Goal: Task Accomplishment & Management: Complete application form

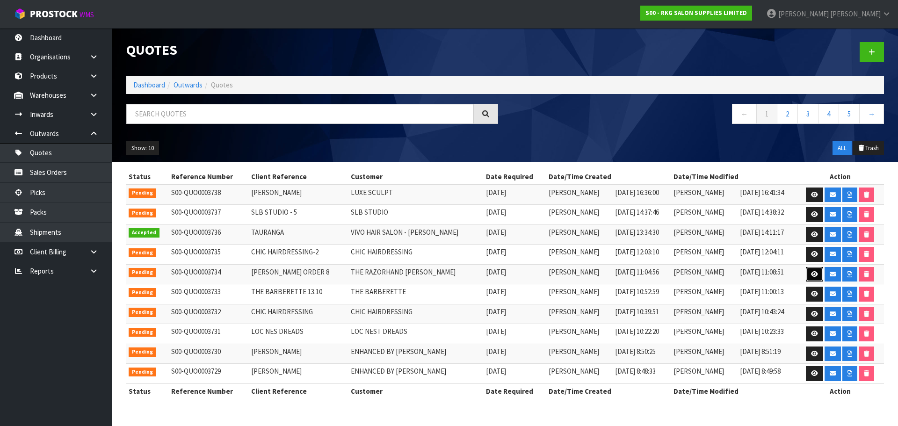
click at [811, 274] on icon at bounding box center [814, 274] width 7 height 6
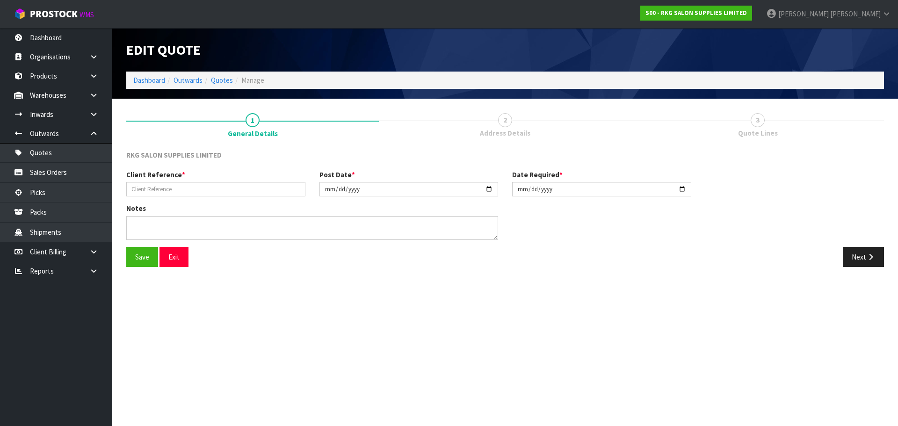
type input "[PERSON_NAME] ORDER 8"
type input "[DATE]"
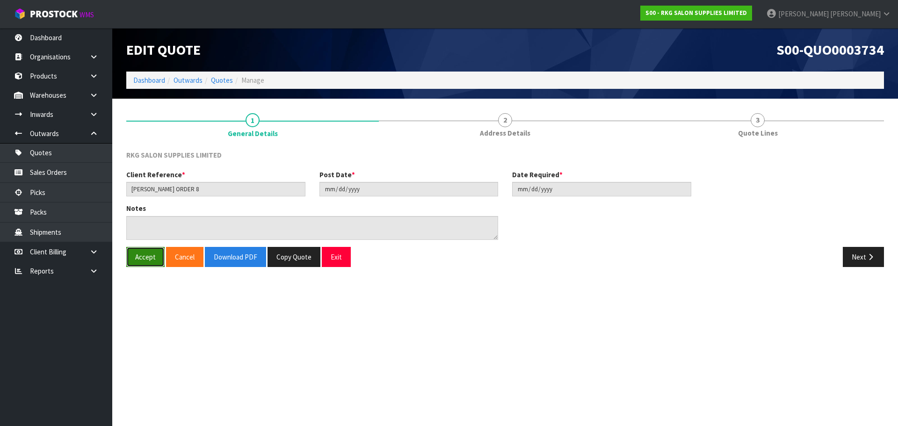
click at [139, 259] on button "Accept" at bounding box center [145, 257] width 38 height 20
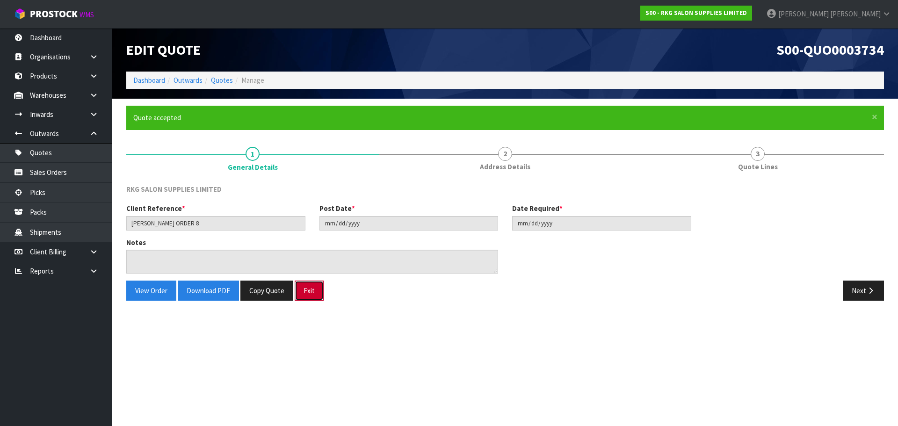
click at [310, 291] on button "Exit" at bounding box center [309, 291] width 29 height 20
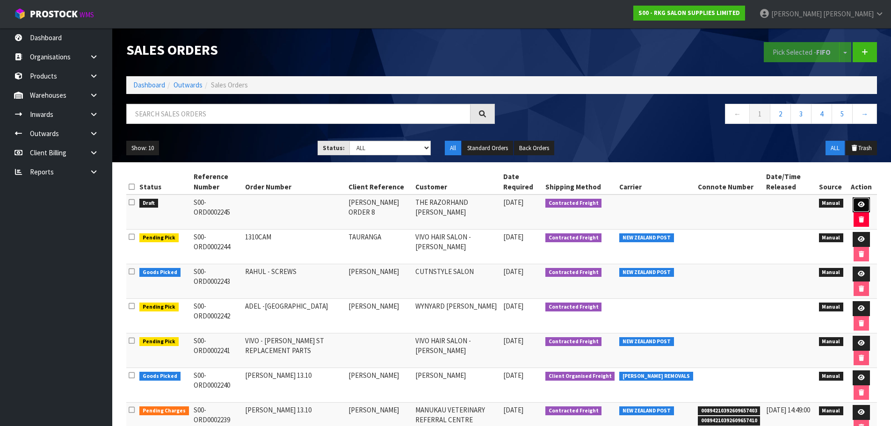
click at [858, 204] on icon at bounding box center [861, 205] width 7 height 6
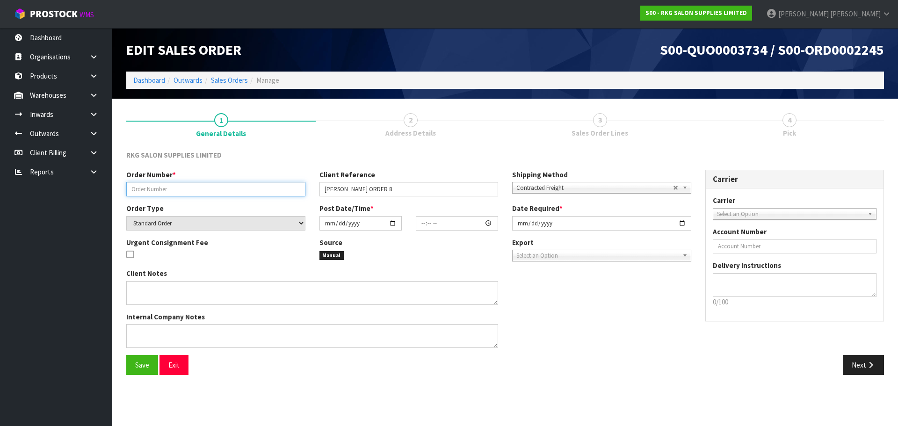
click at [145, 188] on input "text" at bounding box center [215, 189] width 179 height 14
type input "[PERSON_NAME] ORDER 8"
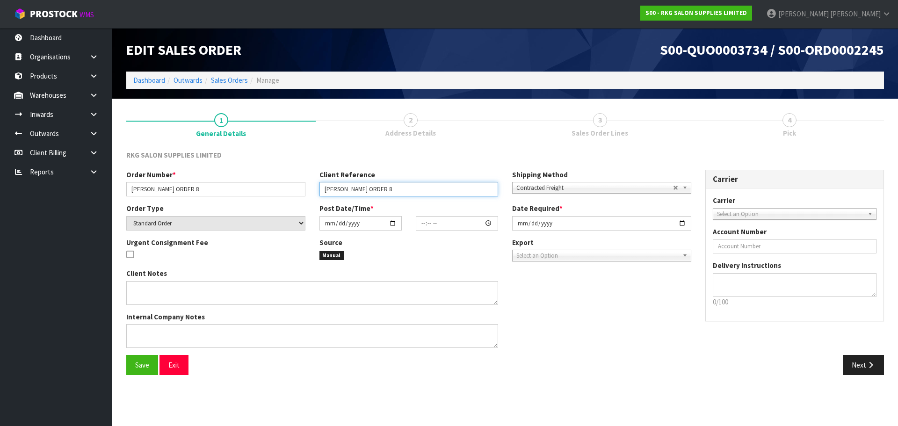
drag, startPoint x: 336, startPoint y: 187, endPoint x: 352, endPoint y: 188, distance: 15.9
click at [348, 188] on input "[PERSON_NAME] ORDER 8" at bounding box center [408, 189] width 179 height 14
click at [367, 189] on input "[PERSON_NAME] ORDER 8" at bounding box center [408, 189] width 179 height 14
drag, startPoint x: 341, startPoint y: 188, endPoint x: 383, endPoint y: 193, distance: 41.9
click at [383, 193] on input "[PERSON_NAME] ORDER 8" at bounding box center [408, 189] width 179 height 14
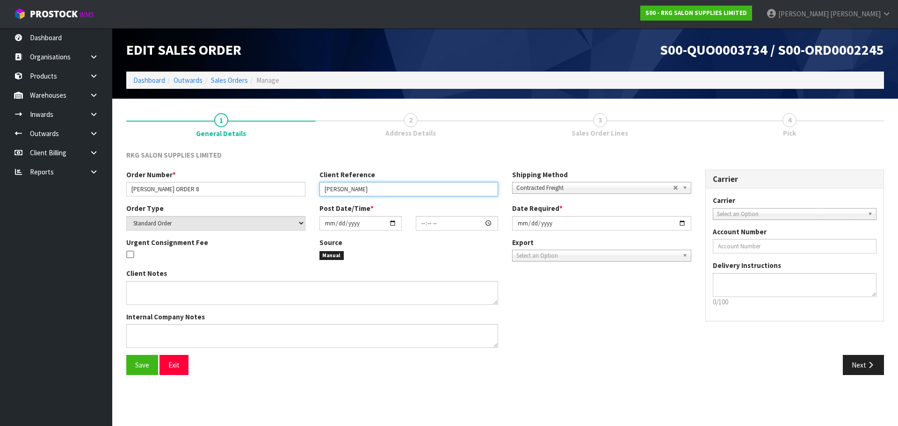
type input "[PERSON_NAME]"
click at [402, 159] on div "RKG SALON SUPPLIES LIMITED" at bounding box center [505, 159] width 772 height 19
click at [735, 215] on span "Select an Option" at bounding box center [790, 214] width 147 height 11
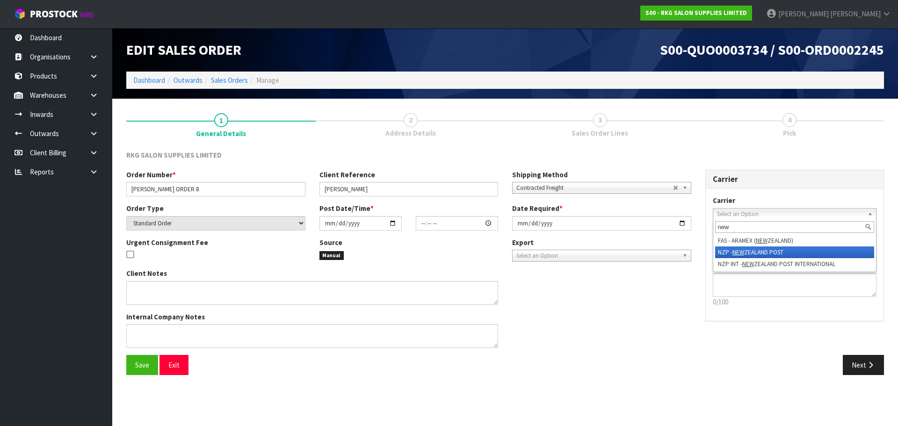
type input "new"
click at [736, 253] on em "NEW" at bounding box center [738, 252] width 12 height 8
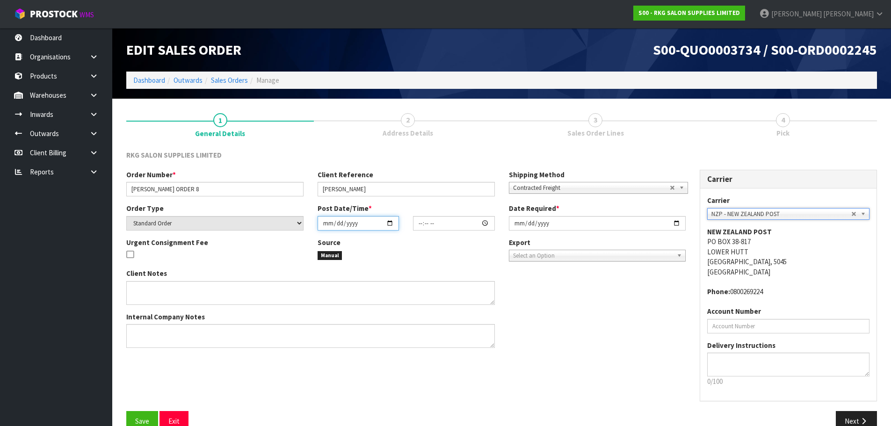
click at [386, 223] on input "date" at bounding box center [358, 223] width 81 height 14
type input "[DATE]"
type input "00:00:00.000"
type input "[DATE]"
click at [678, 220] on input "[DATE]" at bounding box center [597, 223] width 177 height 14
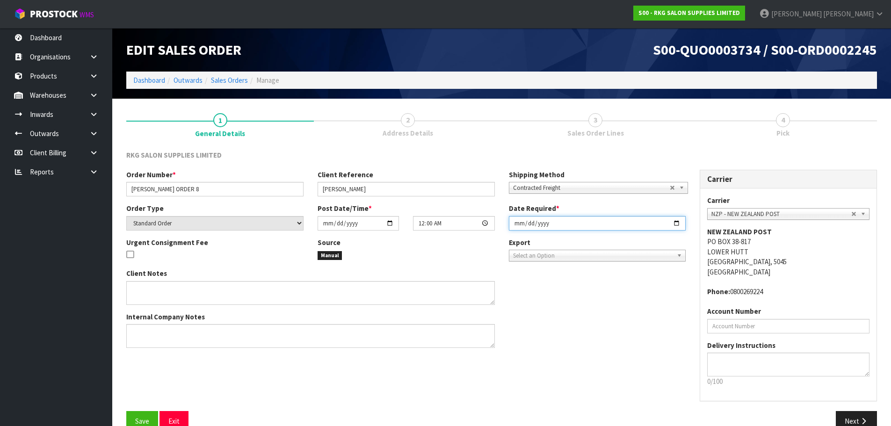
type input "[DATE]"
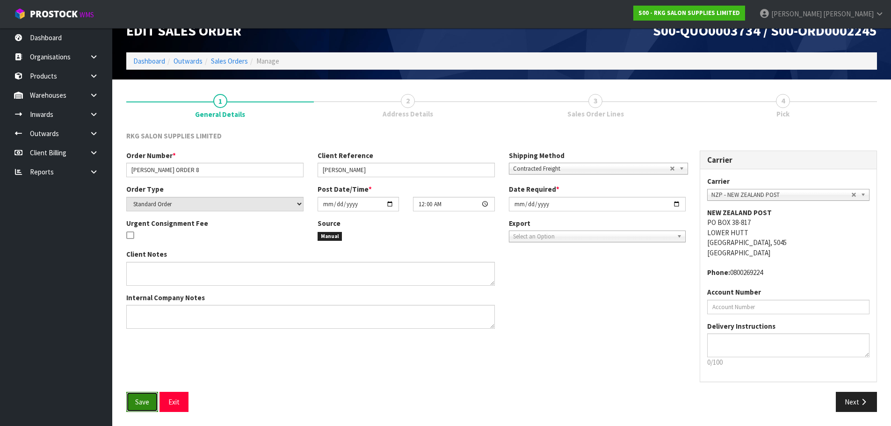
click at [145, 399] on span "Save" at bounding box center [142, 401] width 14 height 9
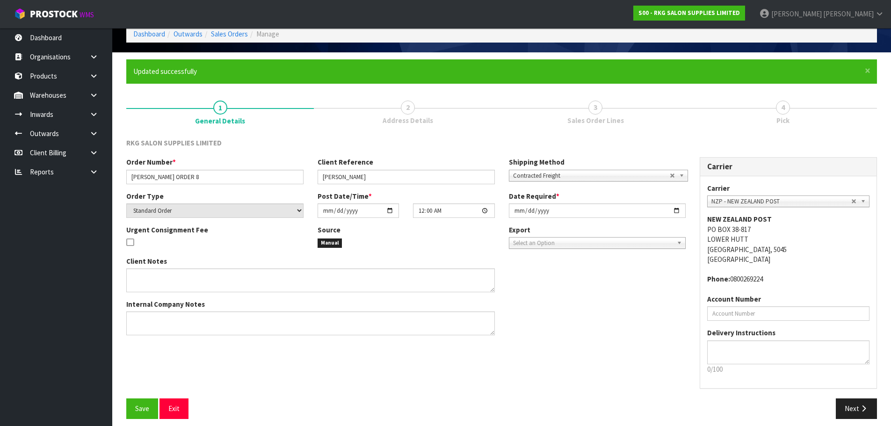
scroll to position [47, 0]
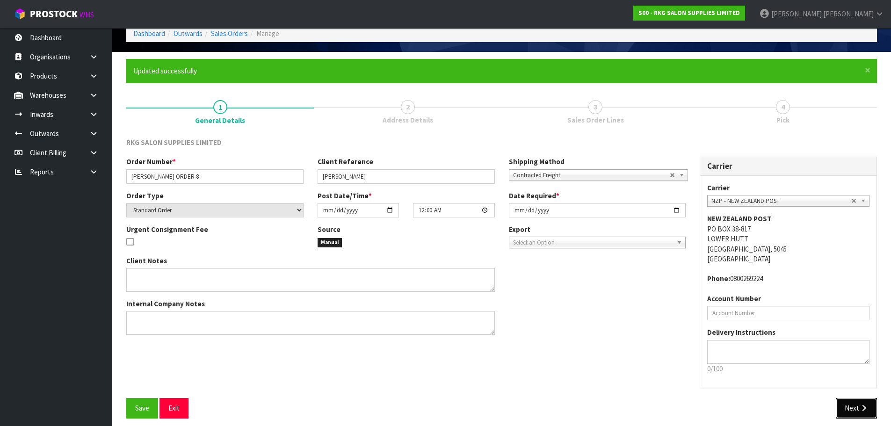
drag, startPoint x: 841, startPoint y: 404, endPoint x: 825, endPoint y: 402, distance: 16.5
click at [842, 404] on button "Next" at bounding box center [856, 408] width 41 height 20
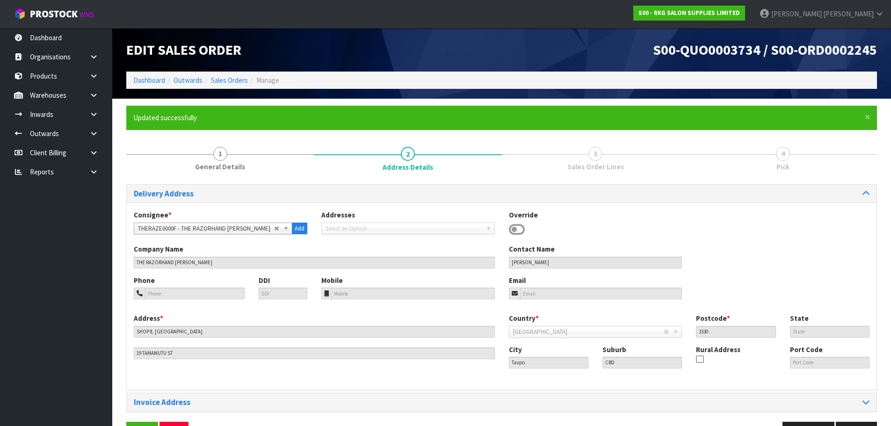
scroll to position [30, 0]
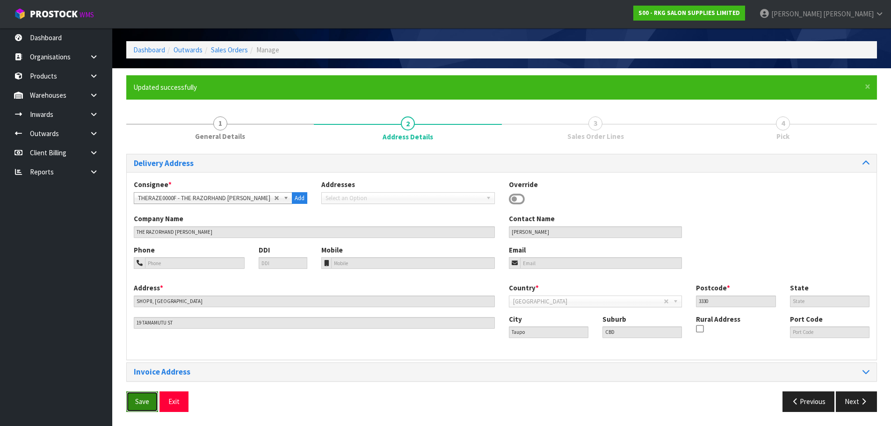
click at [147, 398] on span "Save" at bounding box center [142, 401] width 14 height 9
click at [853, 400] on button "Next" at bounding box center [856, 401] width 41 height 20
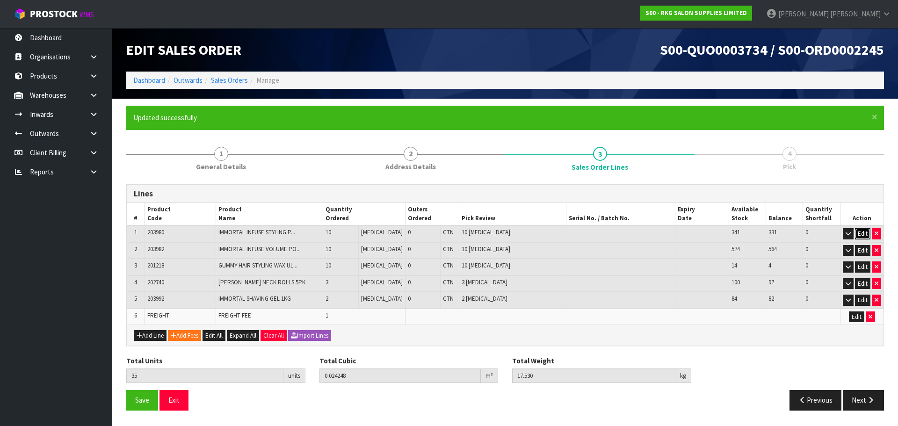
click at [861, 234] on button "Edit" at bounding box center [862, 233] width 15 height 11
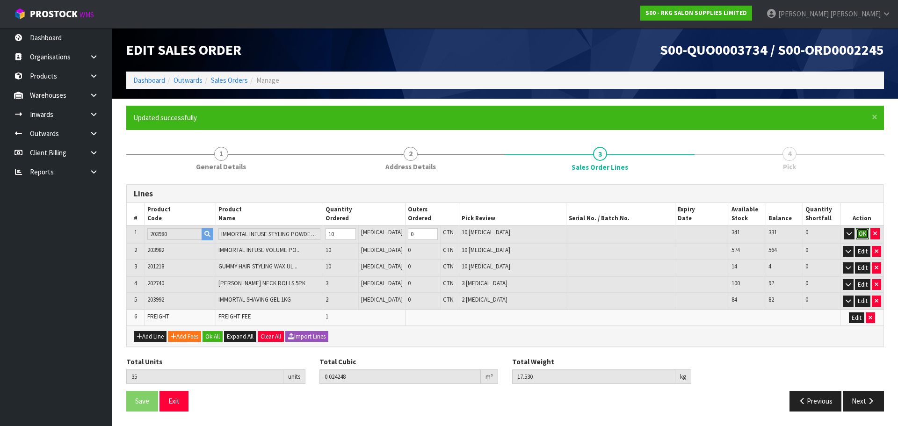
click at [861, 234] on button "OK" at bounding box center [862, 233] width 13 height 11
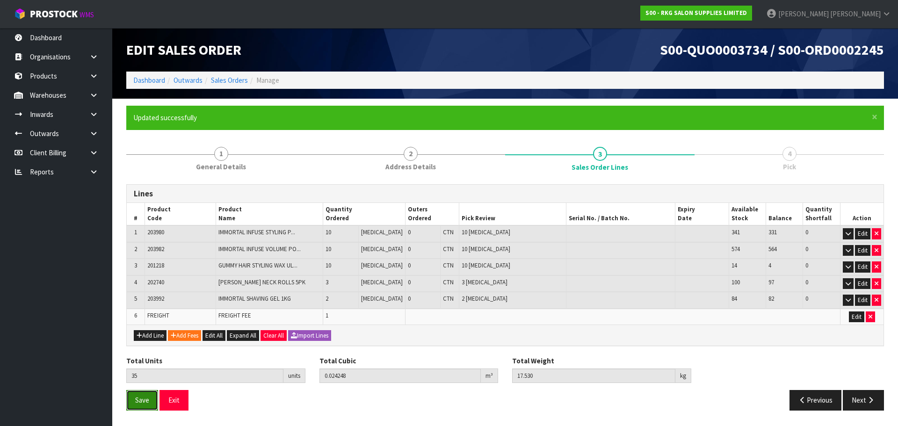
click at [147, 403] on span "Save" at bounding box center [142, 400] width 14 height 9
click at [862, 395] on button "Next" at bounding box center [863, 400] width 41 height 20
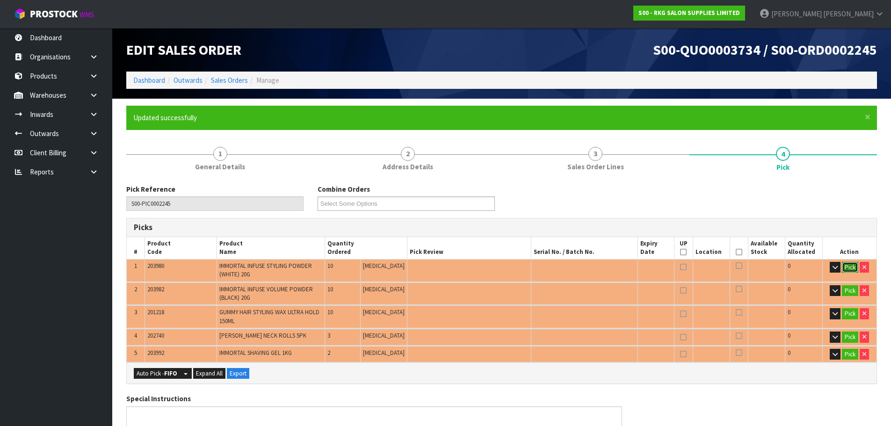
click at [849, 264] on button "Pick" at bounding box center [850, 267] width 16 height 11
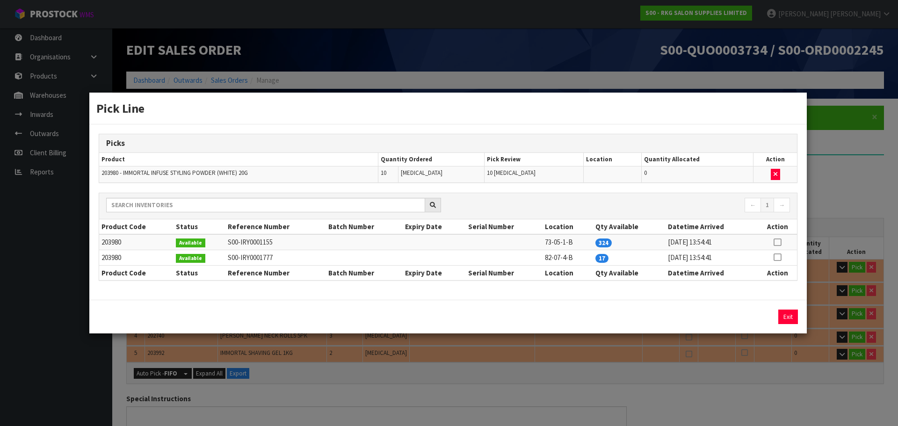
click at [781, 243] on td at bounding box center [777, 241] width 39 height 15
click at [778, 242] on icon at bounding box center [776, 242] width 7 height 0
click at [757, 316] on button "Assign Pick" at bounding box center [756, 317] width 38 height 14
type input "Piece x 10"
type input "10"
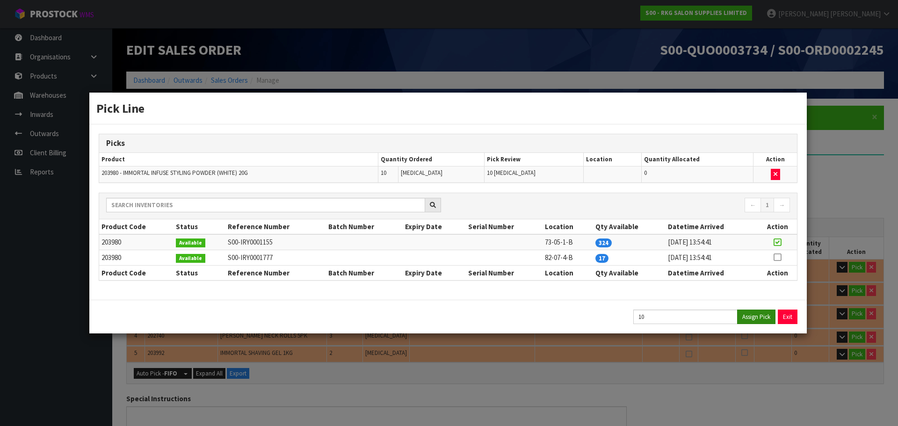
type input "0.003"
type input "6"
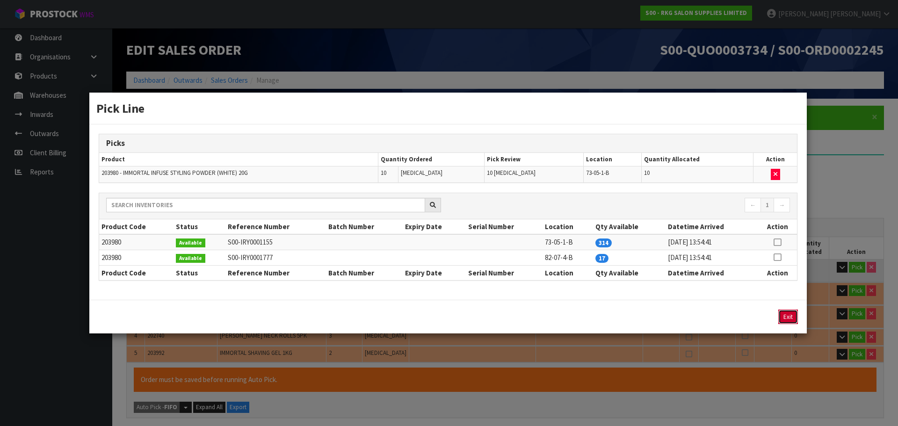
click at [787, 316] on button "Exit" at bounding box center [788, 317] width 20 height 14
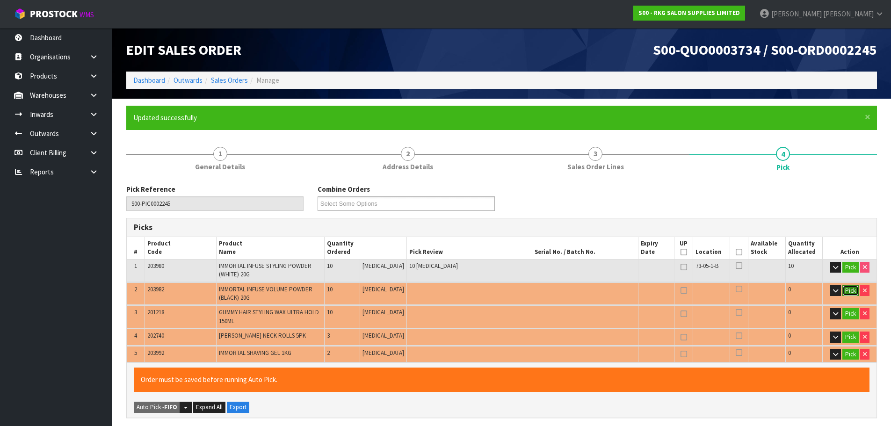
click at [848, 291] on button "Pick" at bounding box center [850, 290] width 16 height 11
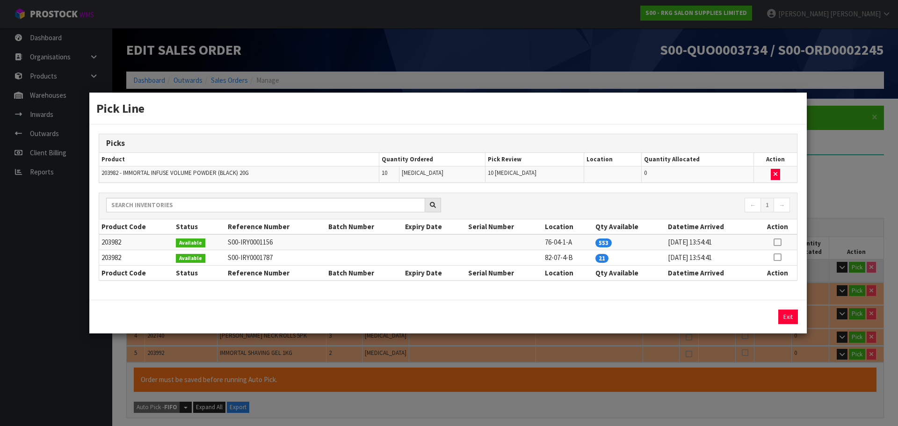
click at [777, 243] on icon at bounding box center [776, 242] width 7 height 0
click at [755, 315] on button "Assign Pick" at bounding box center [756, 317] width 38 height 14
type input "Piece x 20"
type input "20"
type input "0.006"
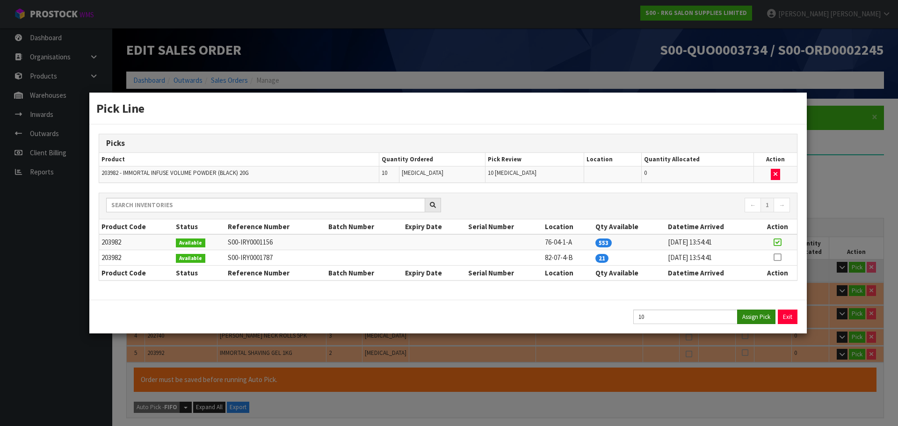
type input "12"
click at [783, 316] on button "Exit" at bounding box center [788, 317] width 20 height 14
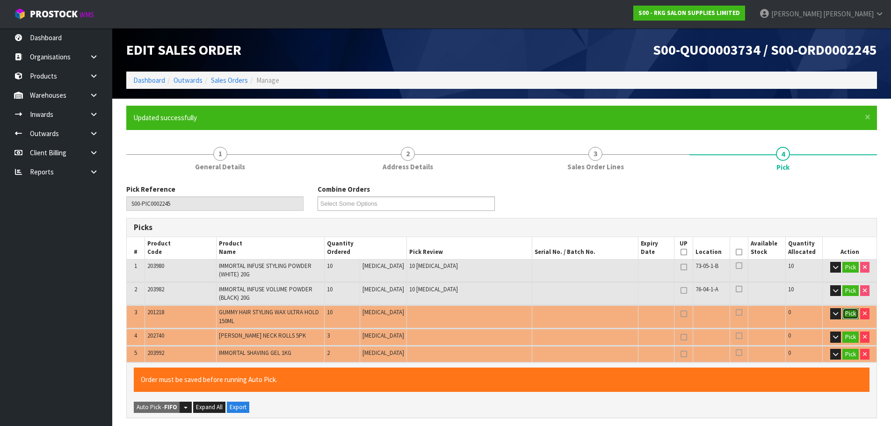
click at [842, 311] on button "Pick" at bounding box center [850, 313] width 16 height 11
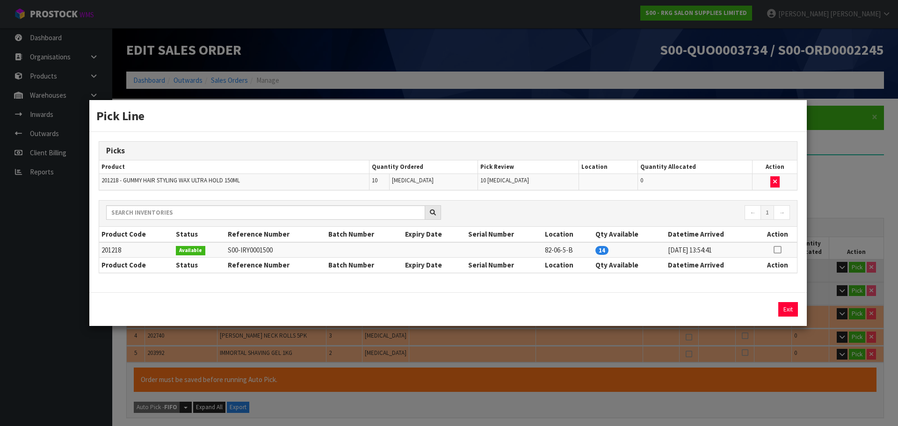
click at [780, 250] on icon at bounding box center [776, 250] width 7 height 0
click at [749, 303] on button "Assign Pick" at bounding box center [756, 309] width 38 height 14
type input "Piece x 30"
type input "30"
type input "0.01005"
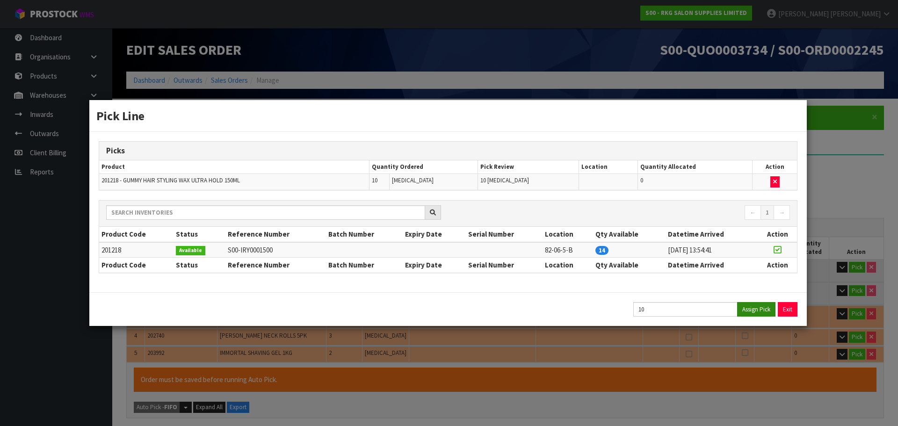
type input "14"
click at [791, 307] on button "Exit" at bounding box center [788, 309] width 20 height 14
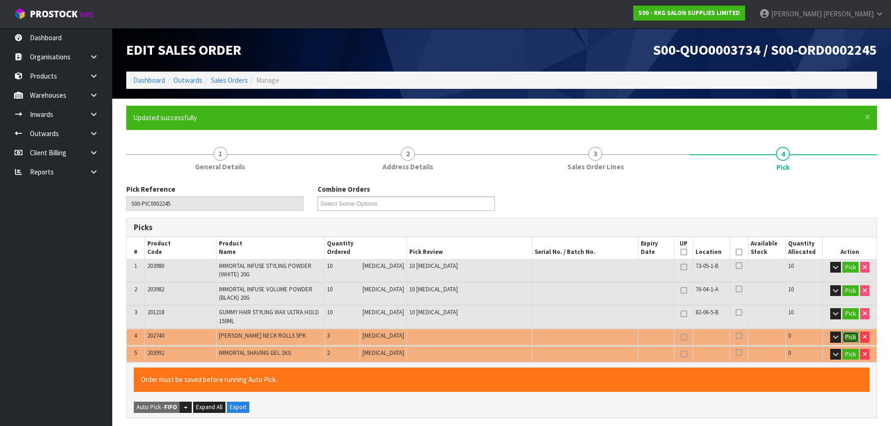
click at [849, 338] on button "Pick" at bounding box center [850, 337] width 16 height 11
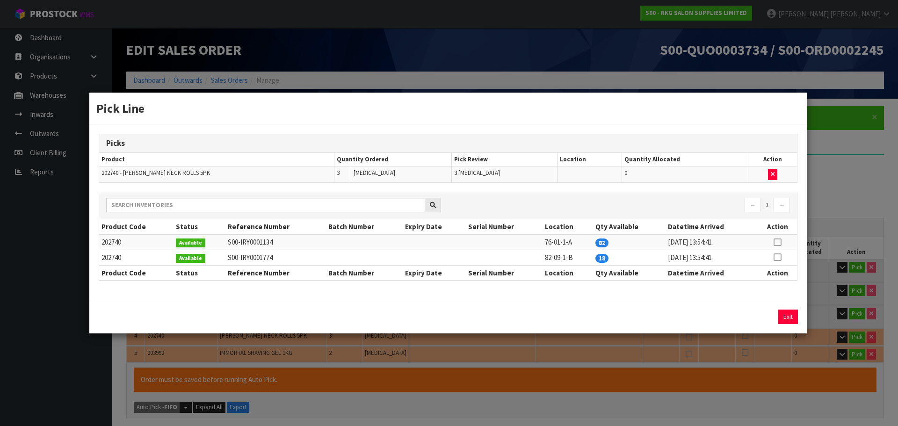
click at [781, 243] on icon at bounding box center [776, 242] width 7 height 0
click at [768, 314] on button "Assign Pick" at bounding box center [756, 317] width 38 height 14
type input "Piece x 33"
type input "33"
type input "0.01965"
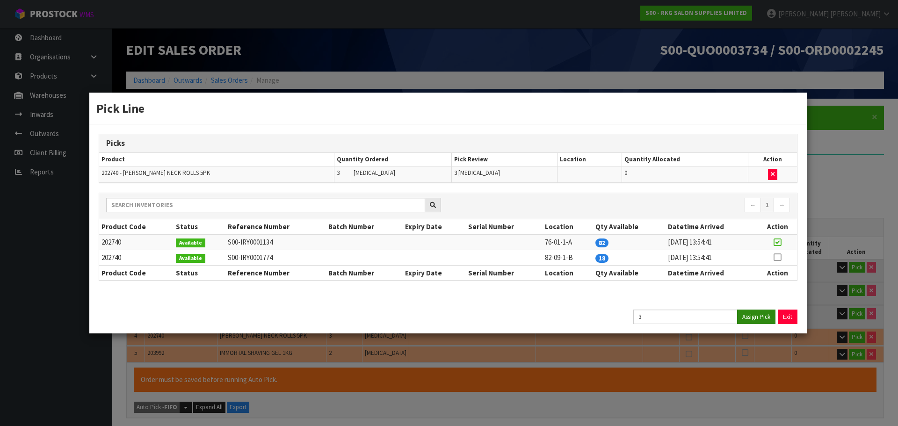
type input "15.41"
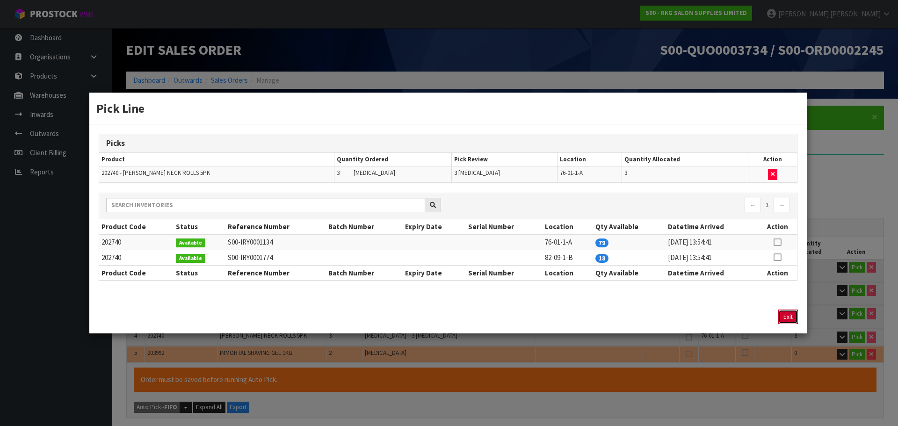
click at [788, 316] on button "Exit" at bounding box center [788, 317] width 20 height 14
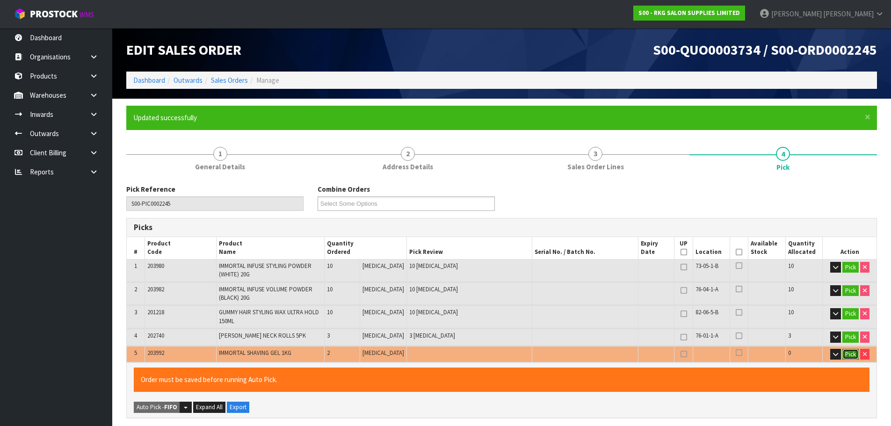
click at [844, 354] on button "Pick" at bounding box center [850, 354] width 16 height 11
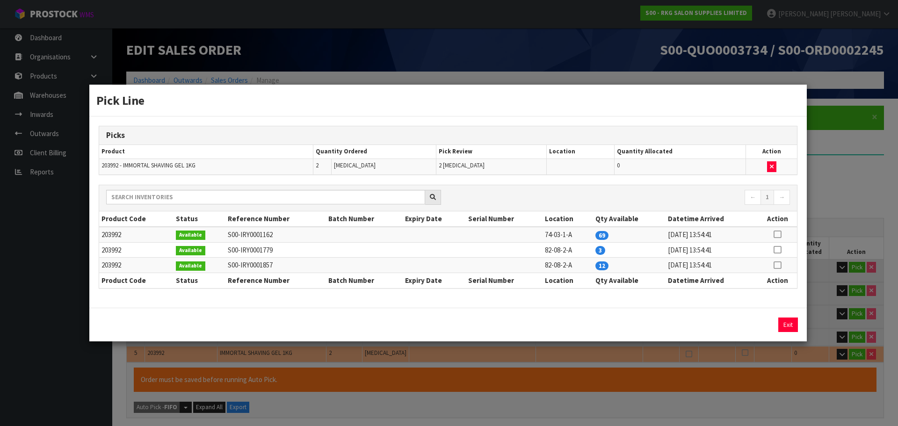
click at [776, 234] on icon at bounding box center [776, 234] width 7 height 0
click at [751, 324] on button "Assign Pick" at bounding box center [756, 325] width 38 height 14
type input "Piece x 35"
type input "35"
type input "0.024248"
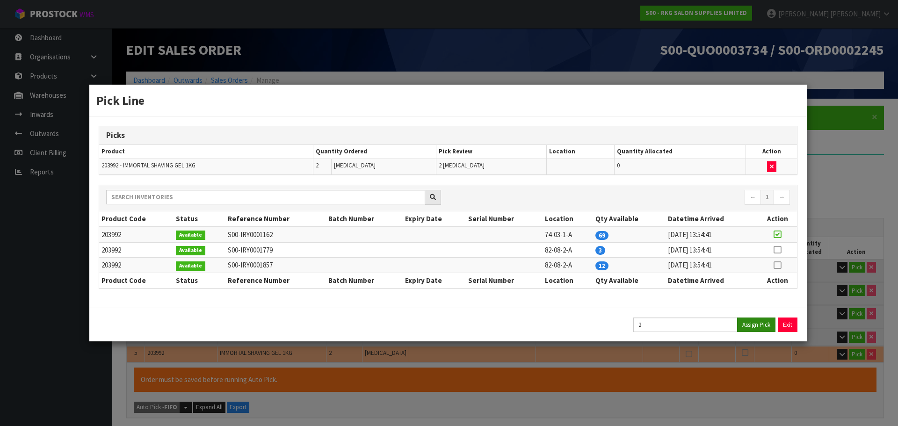
type input "17.53"
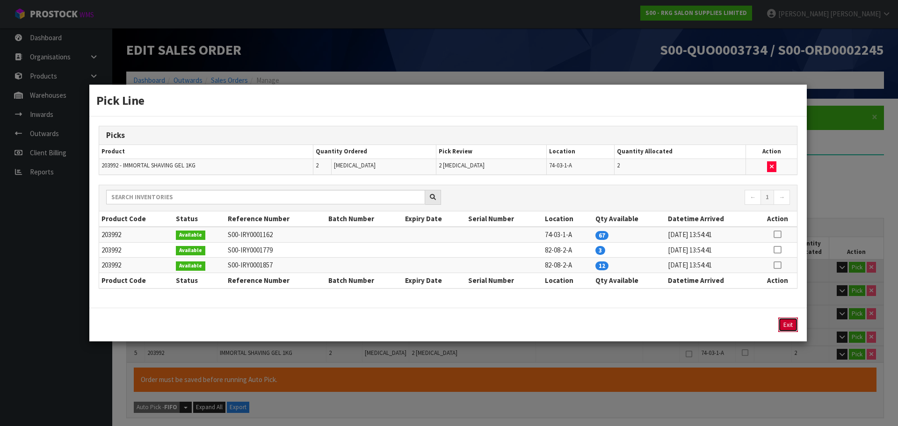
click at [787, 323] on button "Exit" at bounding box center [788, 325] width 20 height 14
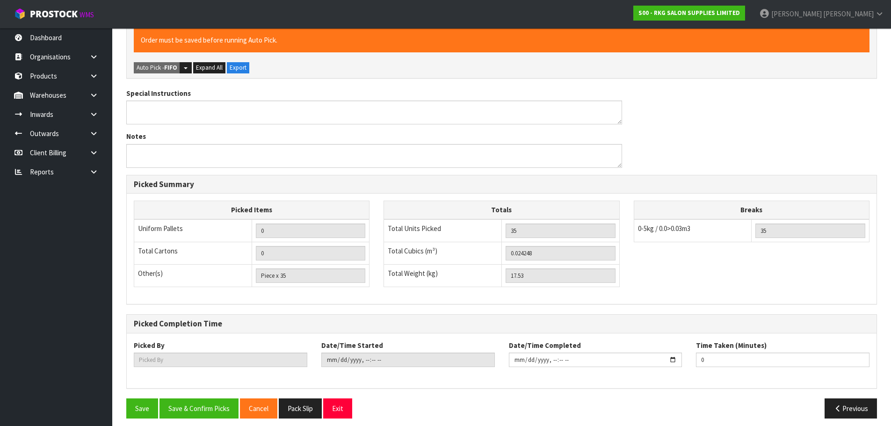
scroll to position [346, 0]
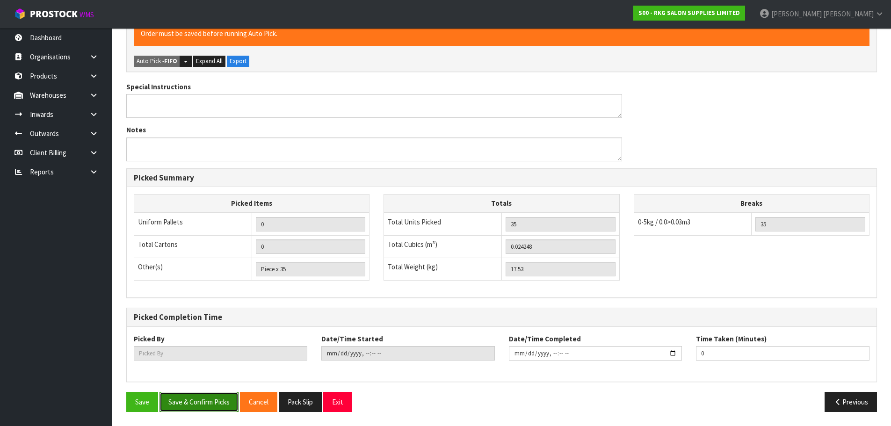
click at [191, 401] on button "Save & Confirm Picks" at bounding box center [198, 402] width 79 height 20
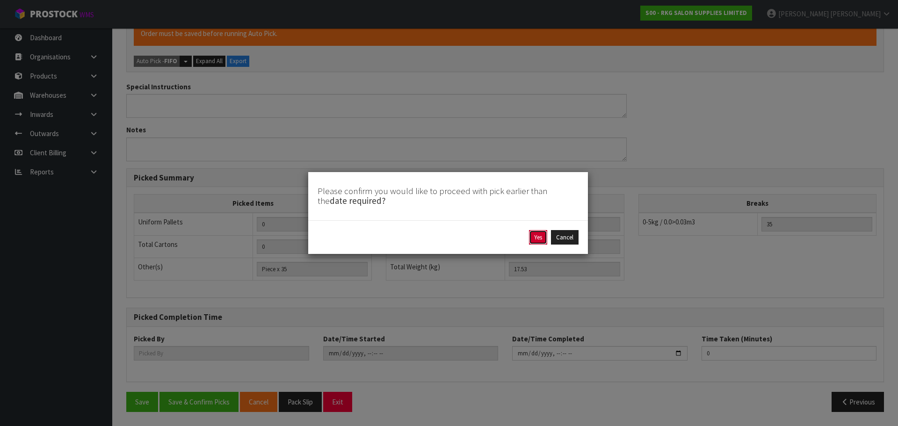
click at [538, 237] on button "Yes" at bounding box center [538, 237] width 18 height 15
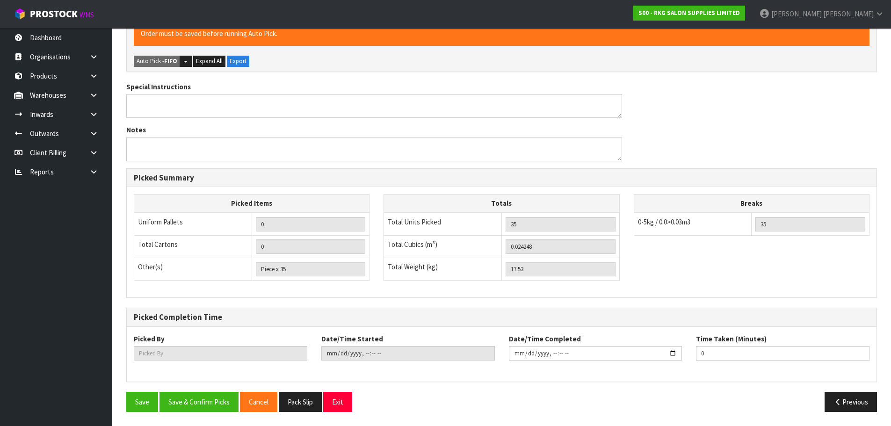
scroll to position [0, 0]
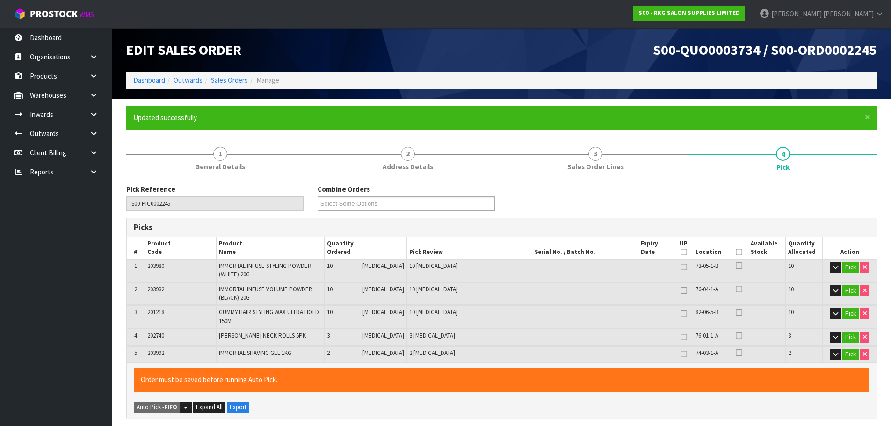
type input "[PERSON_NAME]"
type input "[DATE]T17:18:45"
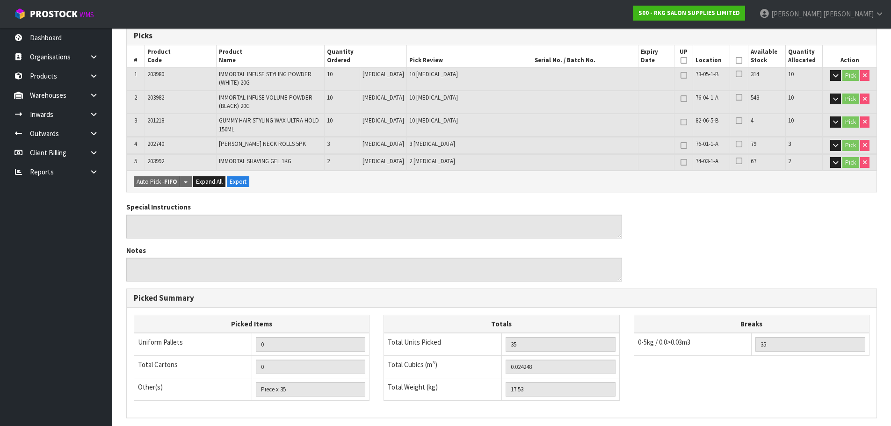
scroll to position [312, 0]
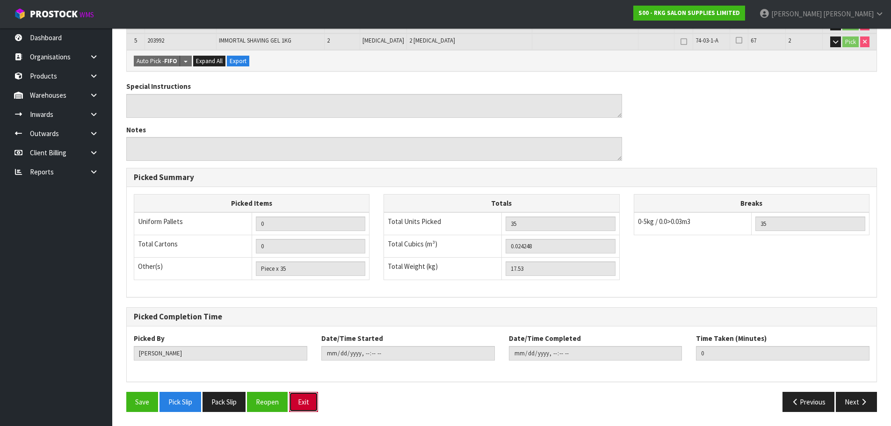
click at [304, 402] on button "Exit" at bounding box center [303, 402] width 29 height 20
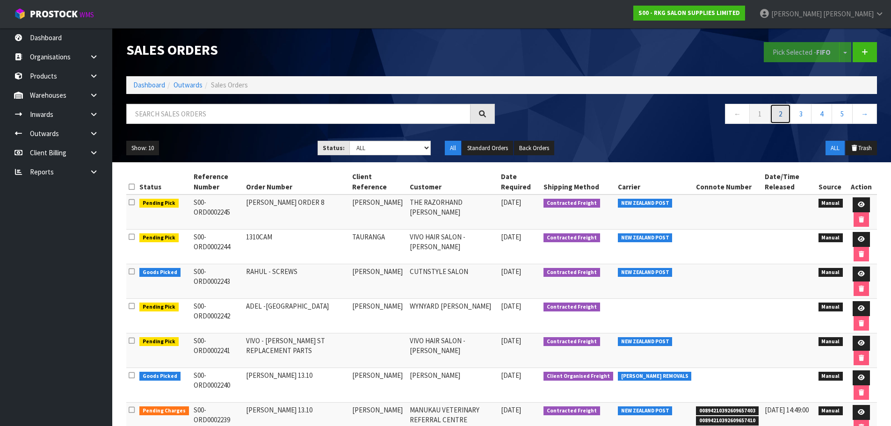
click at [777, 116] on link "2" at bounding box center [780, 114] width 21 height 20
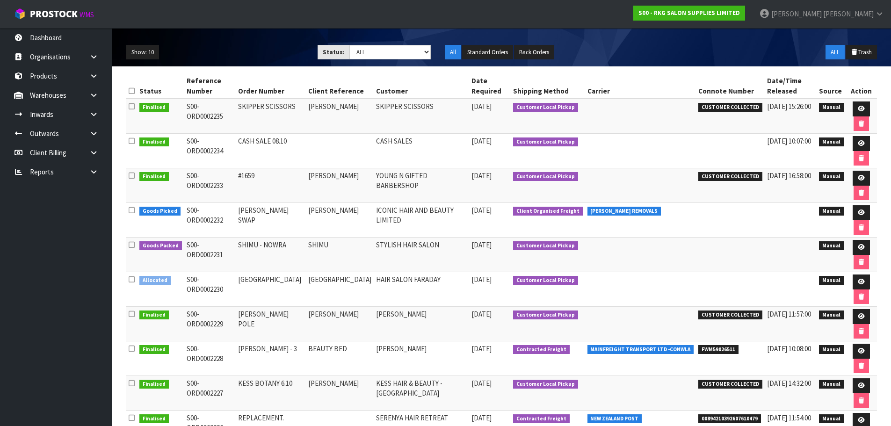
scroll to position [47, 0]
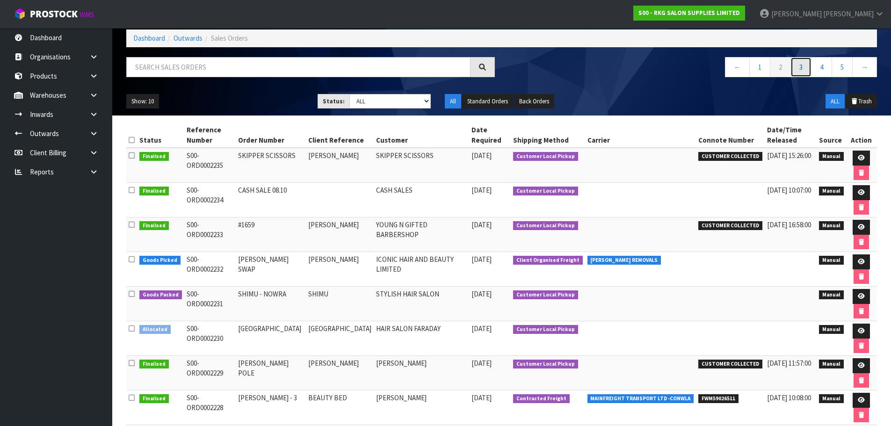
click at [803, 67] on link "3" at bounding box center [800, 67] width 21 height 20
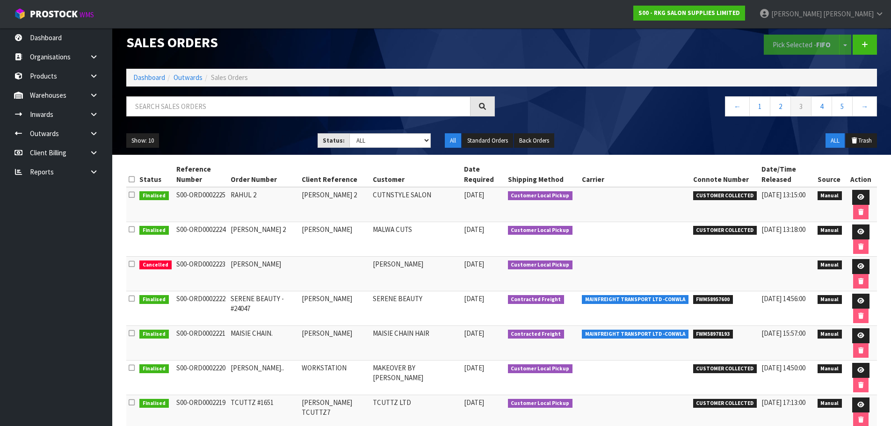
scroll to position [0, 0]
